Goal: Use online tool/utility

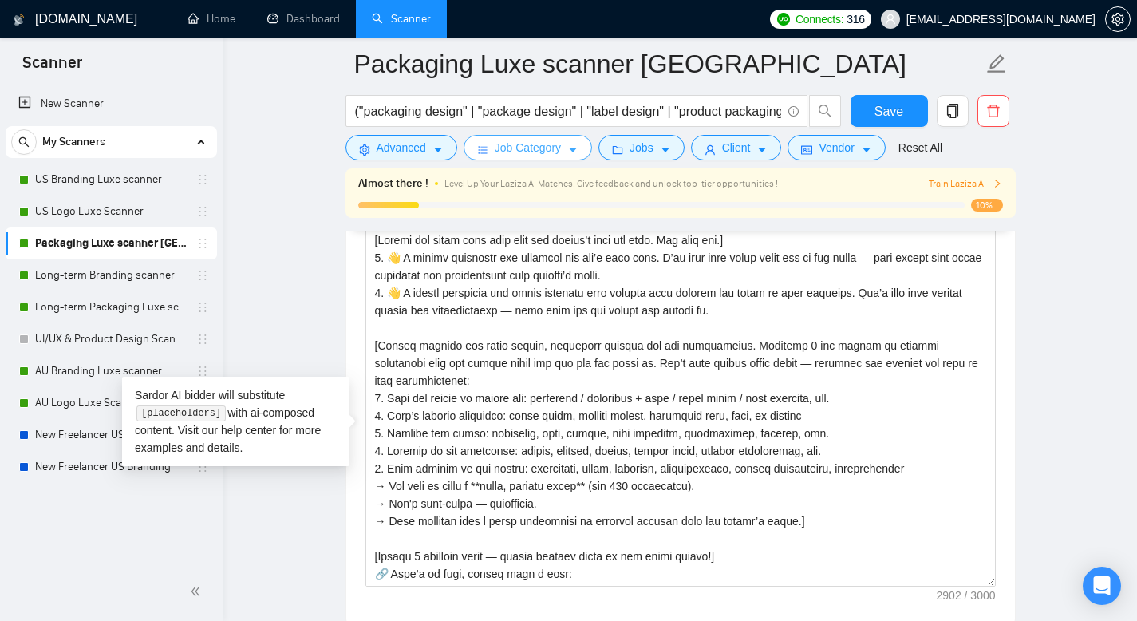
scroll to position [290, 0]
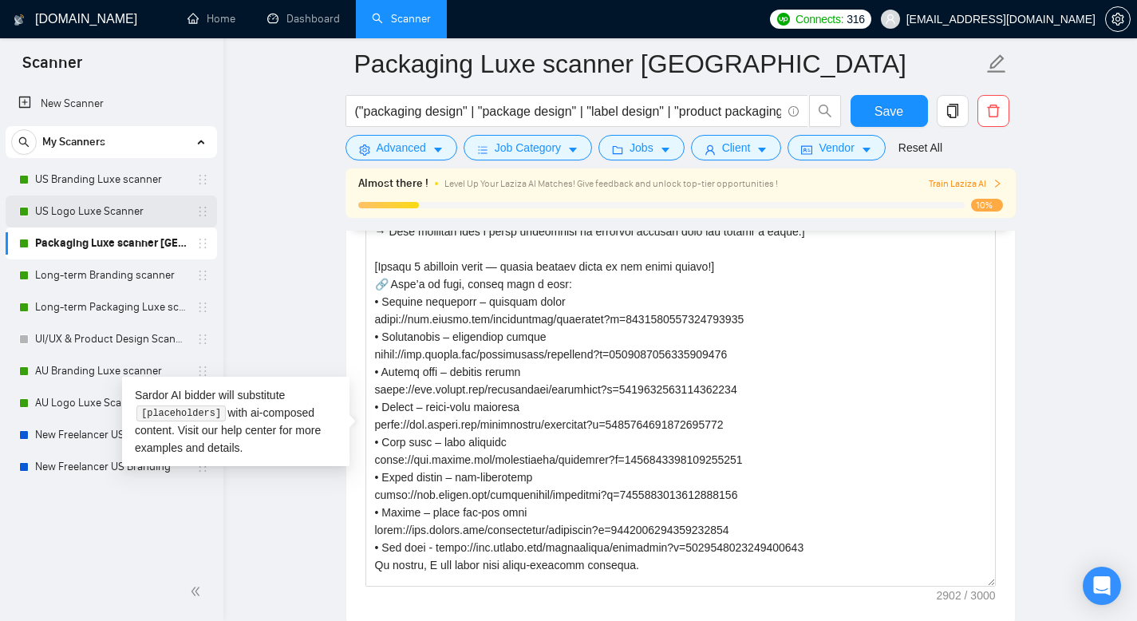
click at [128, 203] on link "US Logo Luxe Scanner" at bounding box center [111, 211] width 152 height 32
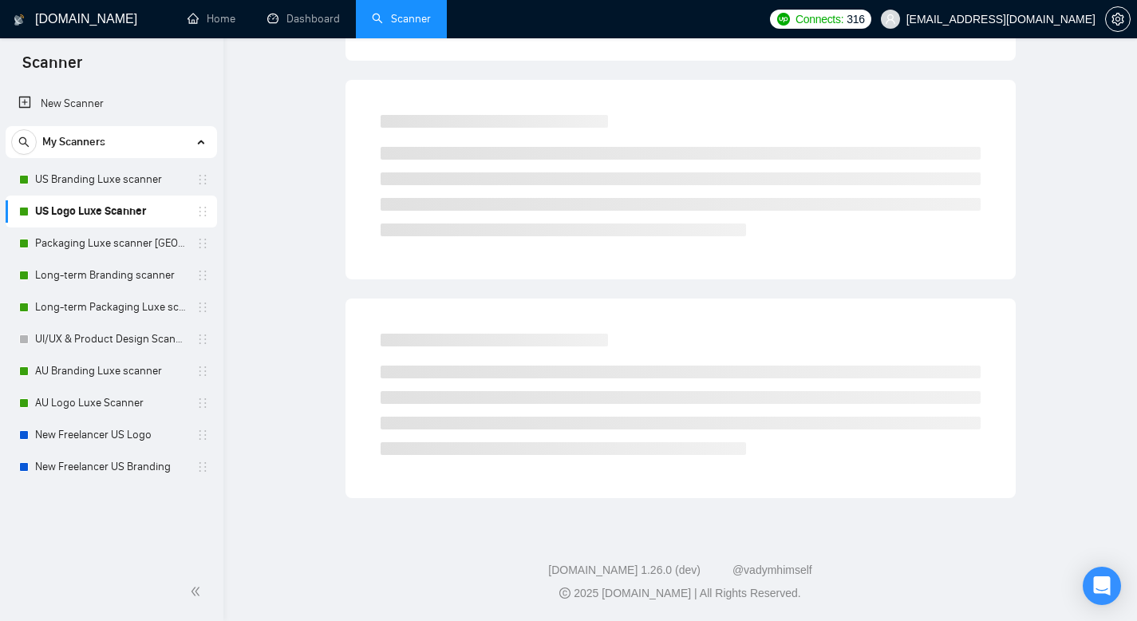
scroll to position [11, 0]
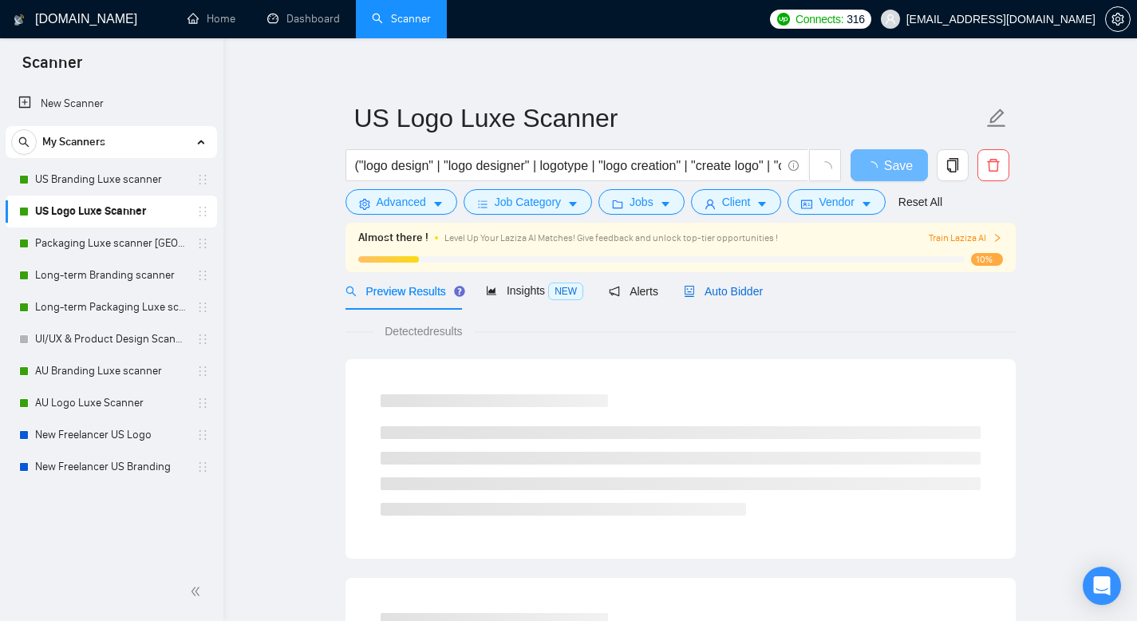
click at [756, 290] on span "Auto Bidder" at bounding box center [723, 291] width 79 height 13
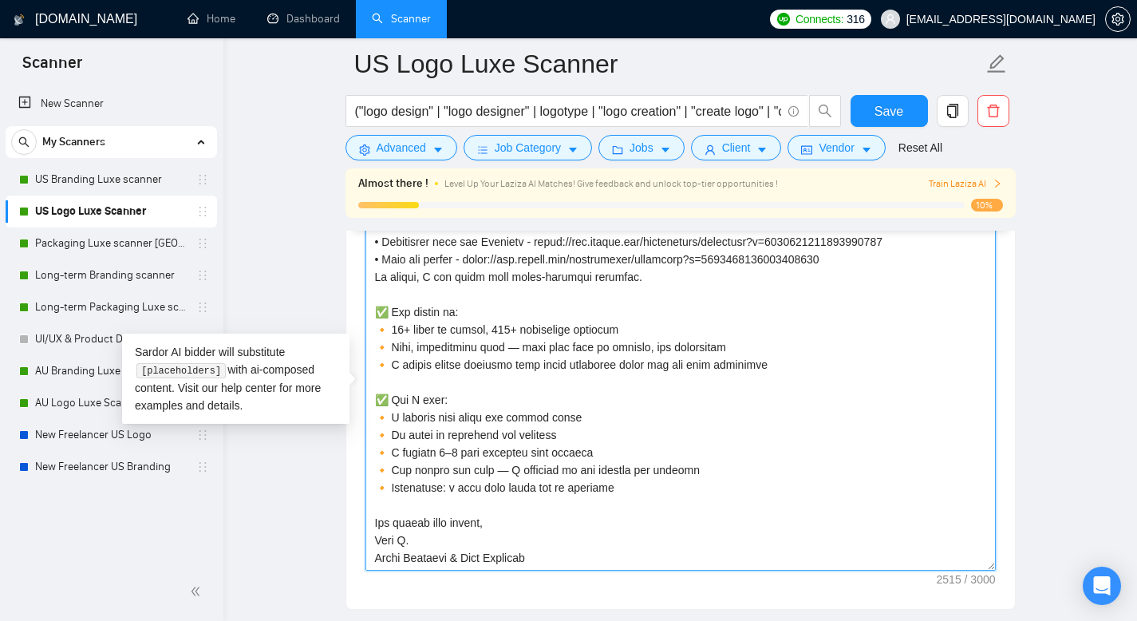
scroll to position [1999, 0]
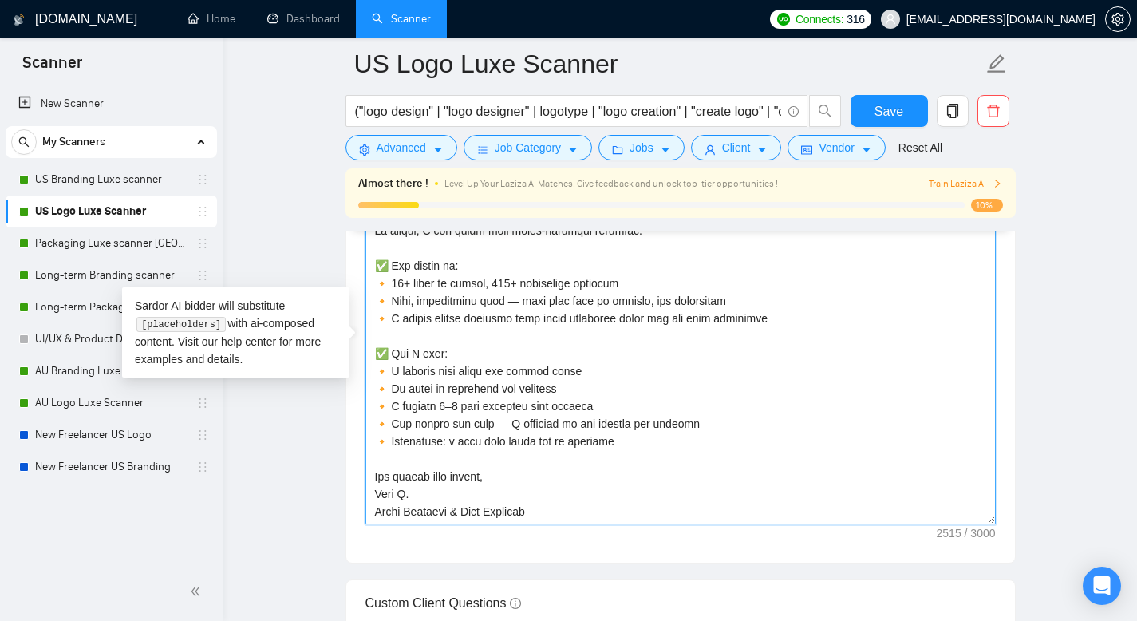
drag, startPoint x: 372, startPoint y: 261, endPoint x: 616, endPoint y: 536, distance: 367.8
click at [616, 536] on div "Cover letter template:" at bounding box center [680, 342] width 668 height 440
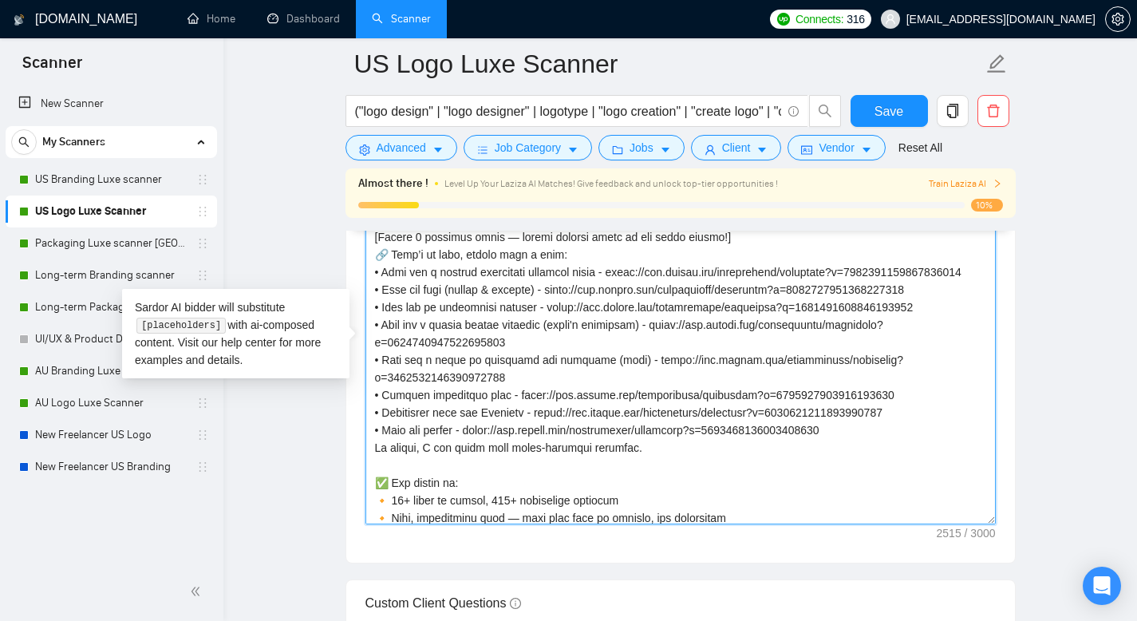
scroll to position [169, 0]
click at [535, 432] on textarea "Cover letter template:" at bounding box center [680, 344] width 630 height 359
drag, startPoint x: 875, startPoint y: 450, endPoint x: 365, endPoint y: 265, distance: 542.2
click at [365, 265] on textarea "Cover letter template:" at bounding box center [680, 344] width 630 height 359
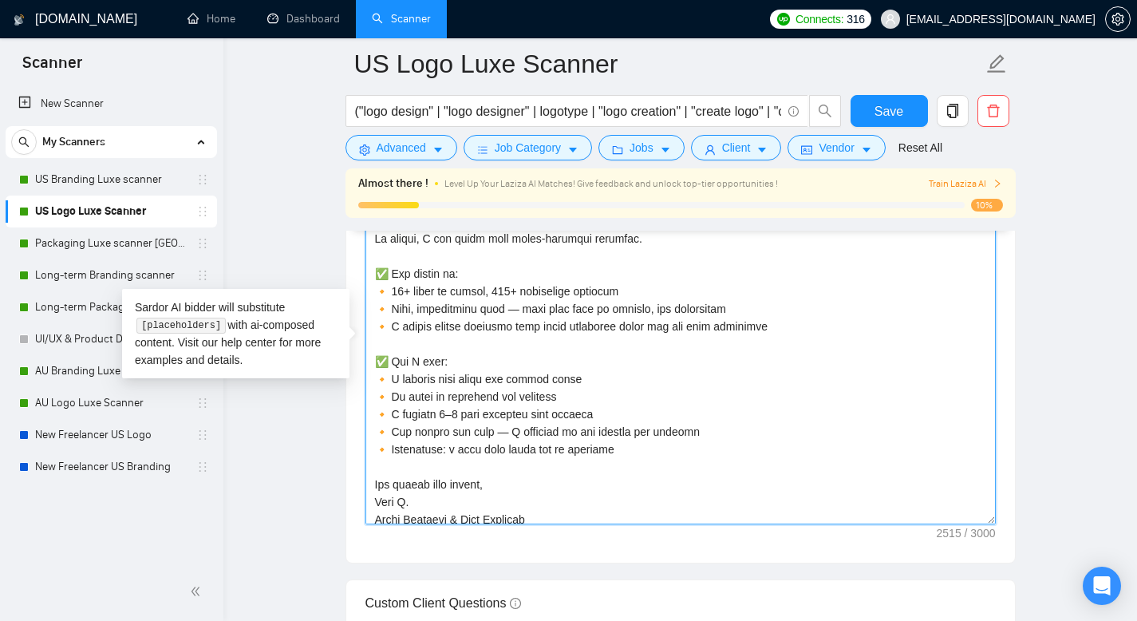
scroll to position [404, 0]
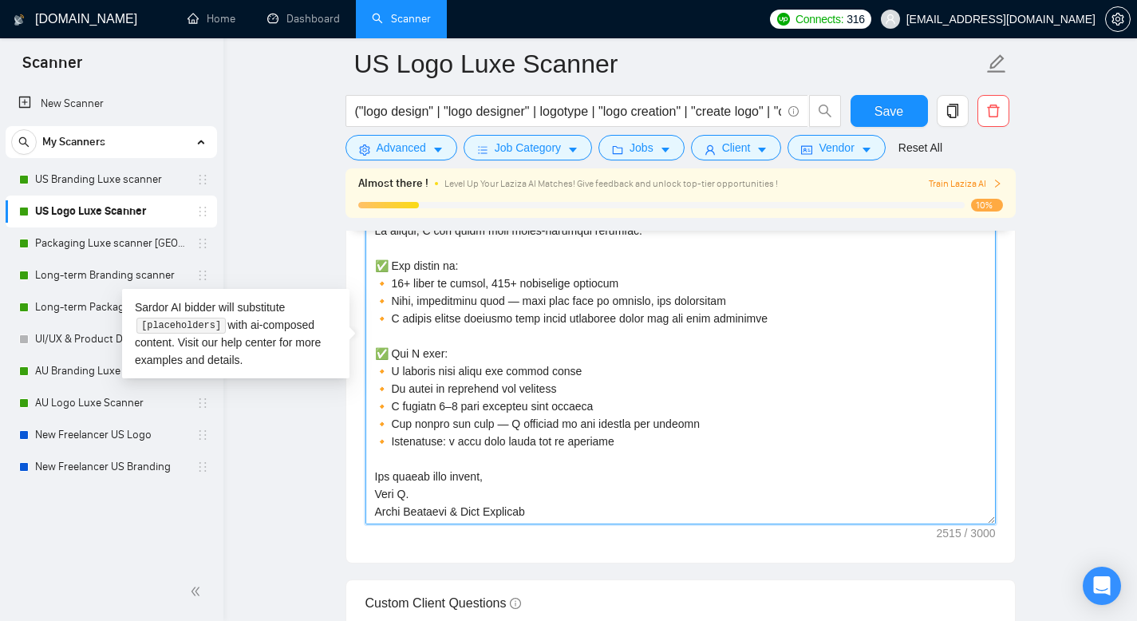
drag, startPoint x: 369, startPoint y: 265, endPoint x: 540, endPoint y: 552, distance: 334.0
click at [540, 552] on div "Cover letter template:" at bounding box center [680, 342] width 668 height 440
